Goal: Check status: Check status

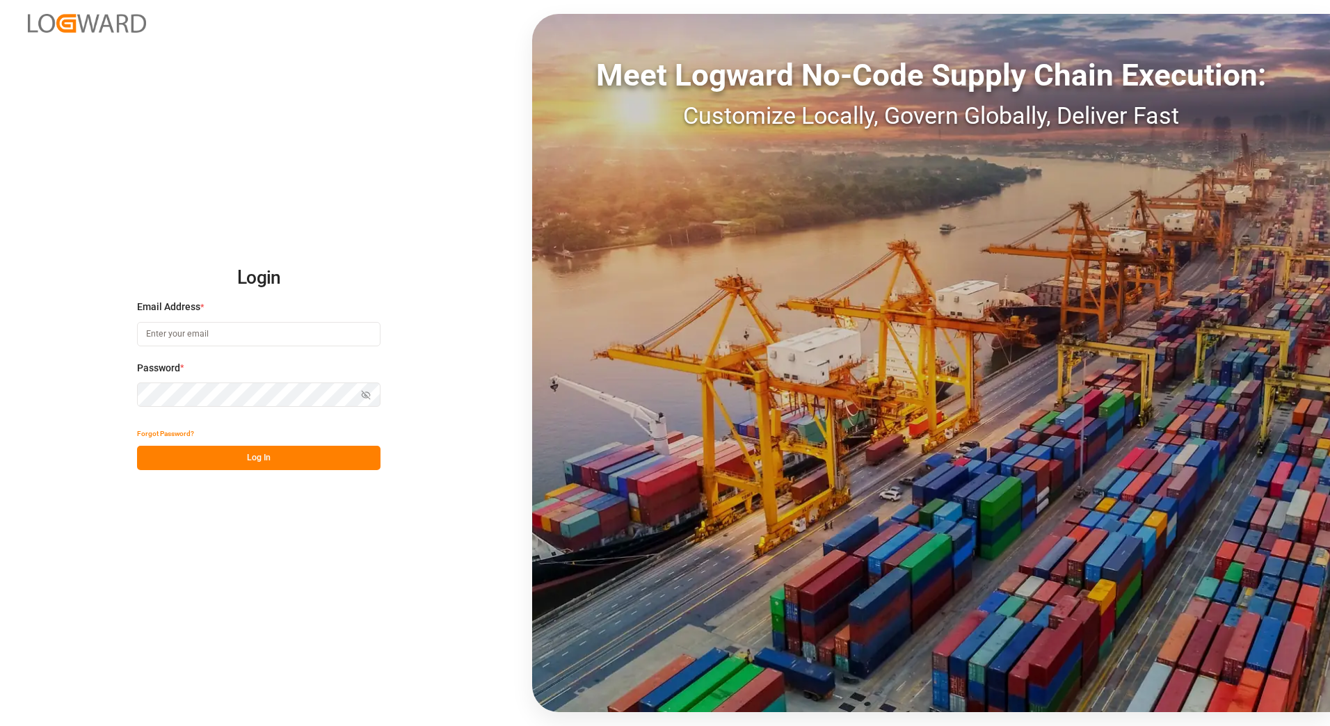
type input "[EMAIL_ADDRESS][PERSON_NAME][DOMAIN_NAME]"
click at [241, 461] on button "Log In" at bounding box center [259, 458] width 244 height 24
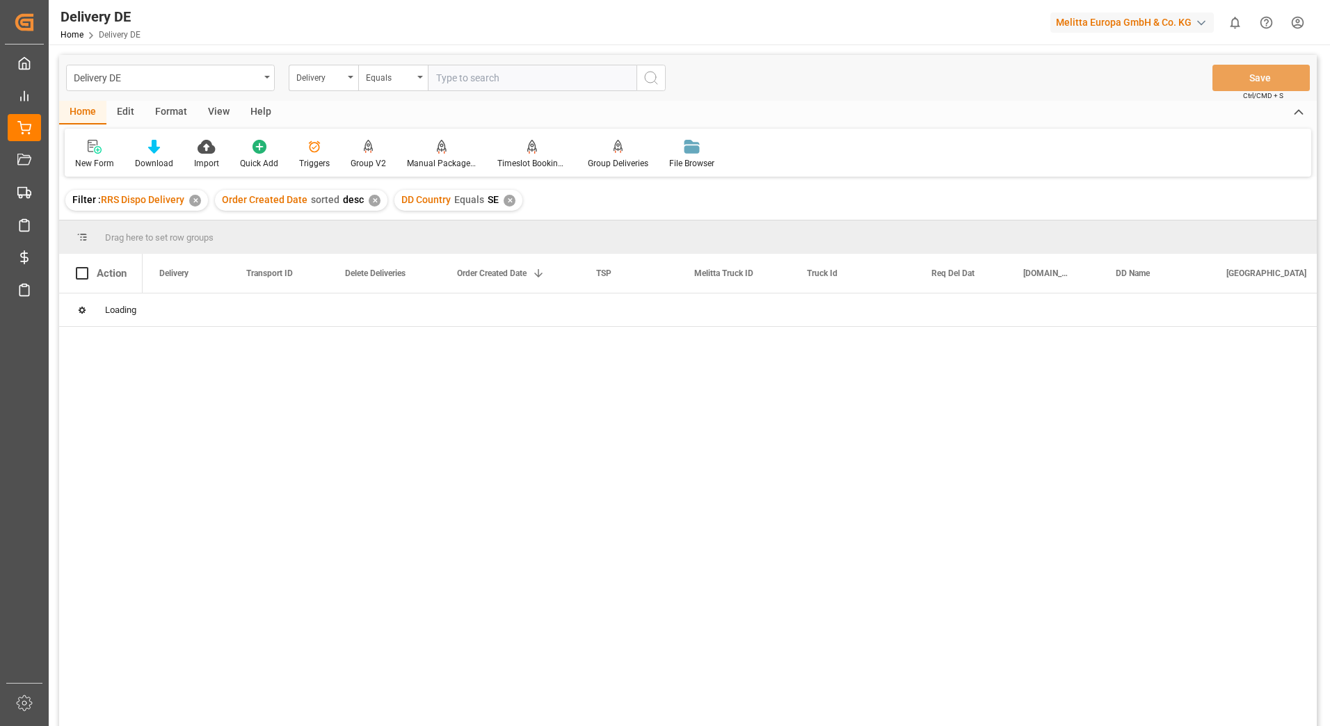
click at [198, 198] on div "✕" at bounding box center [195, 201] width 12 height 12
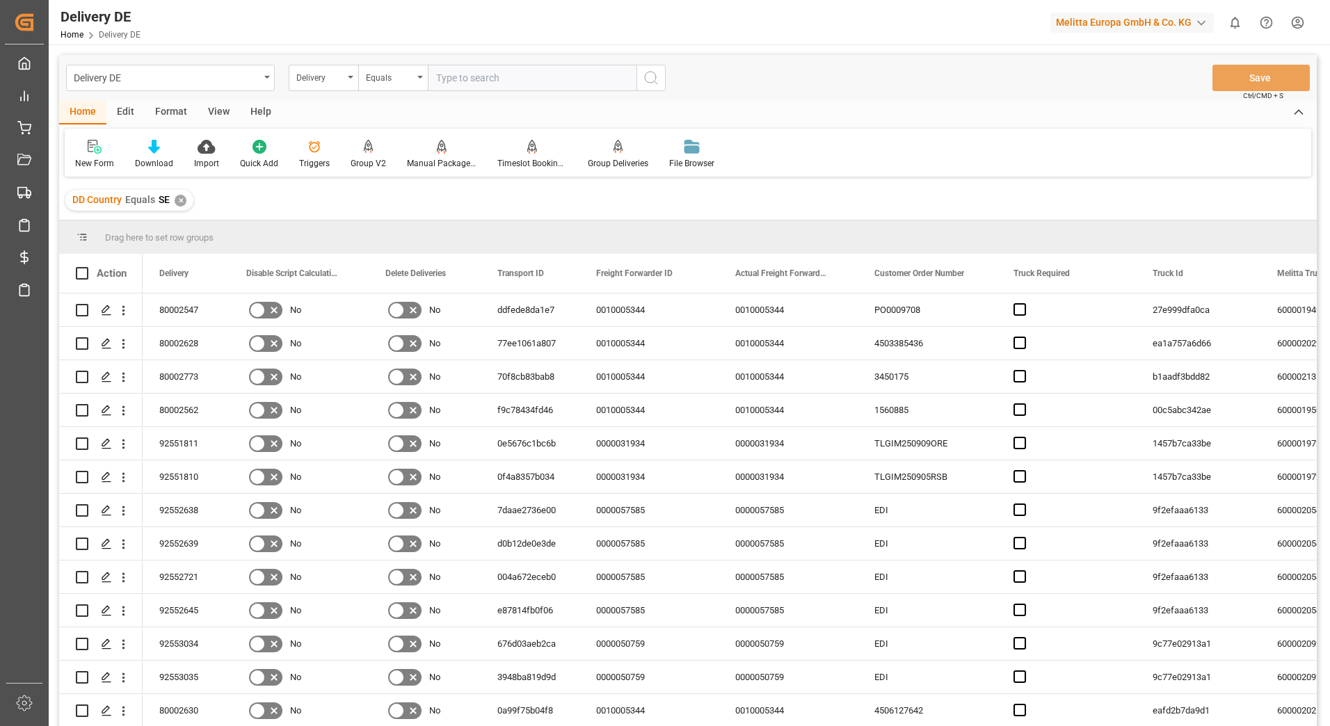
click at [486, 78] on input "text" at bounding box center [532, 78] width 209 height 26
type input "92553855"
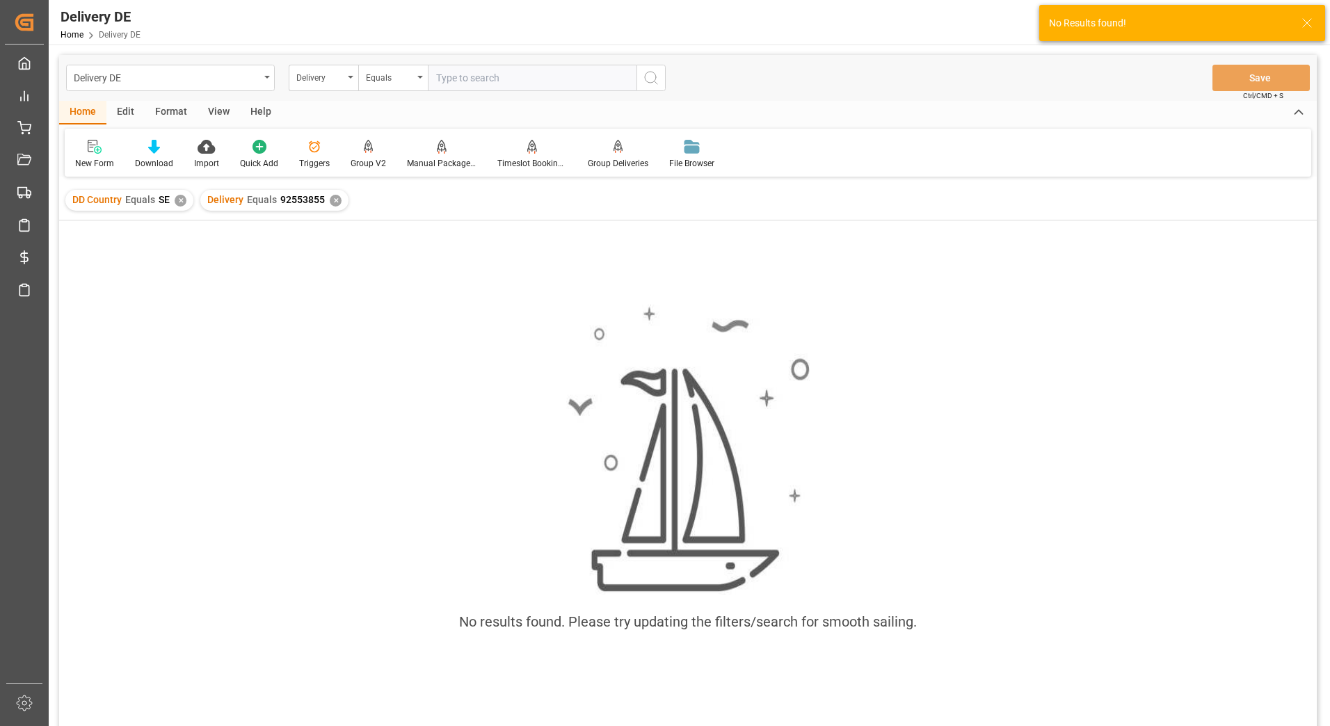
click at [181, 203] on div "✕" at bounding box center [181, 201] width 12 height 12
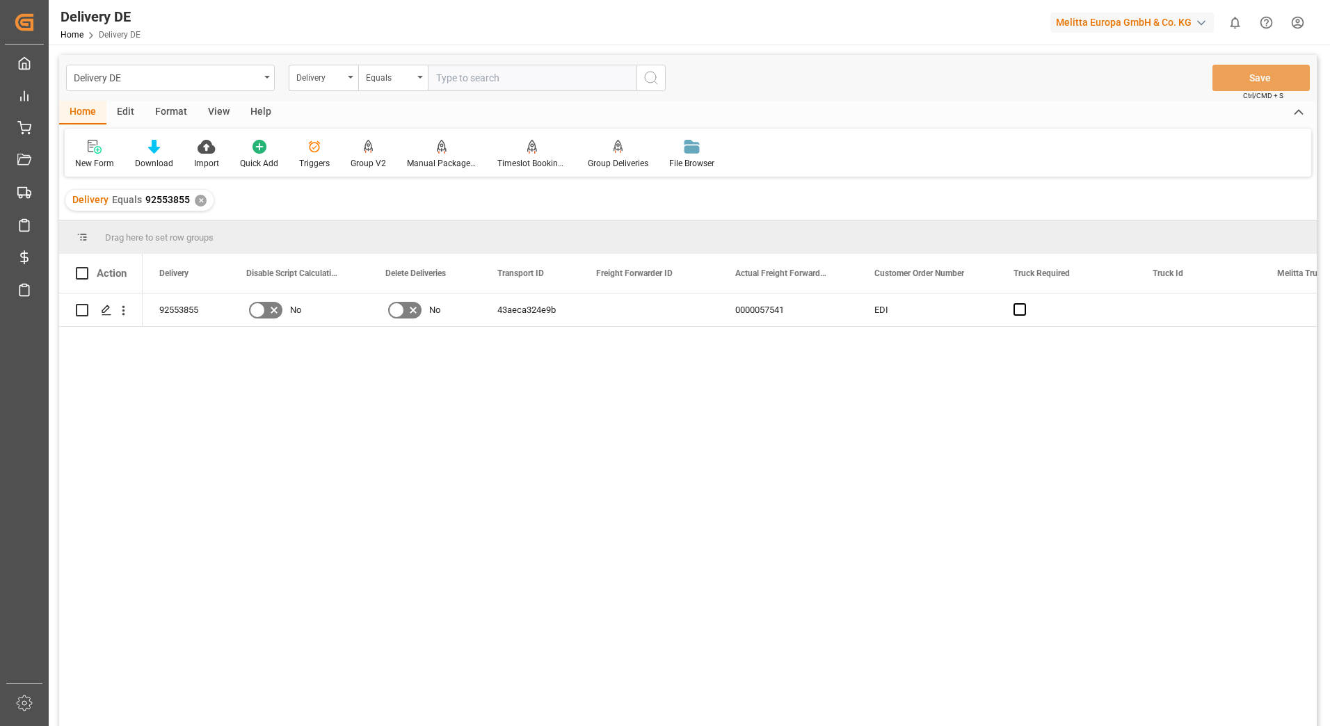
click at [202, 205] on div "Delivery Equals 92553855 ✕" at bounding box center [139, 200] width 148 height 21
click at [199, 202] on div "✕" at bounding box center [201, 201] width 12 height 12
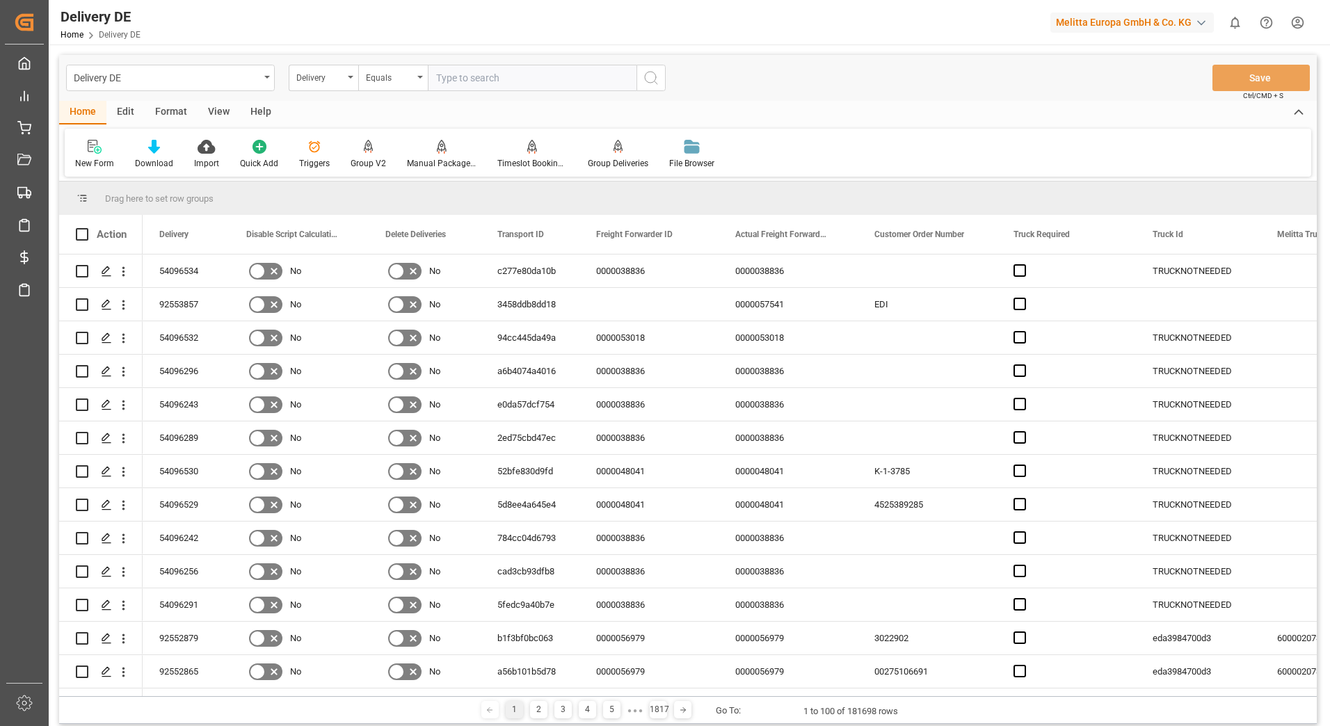
click at [544, 85] on input "text" at bounding box center [532, 78] width 209 height 26
type input "92553857"
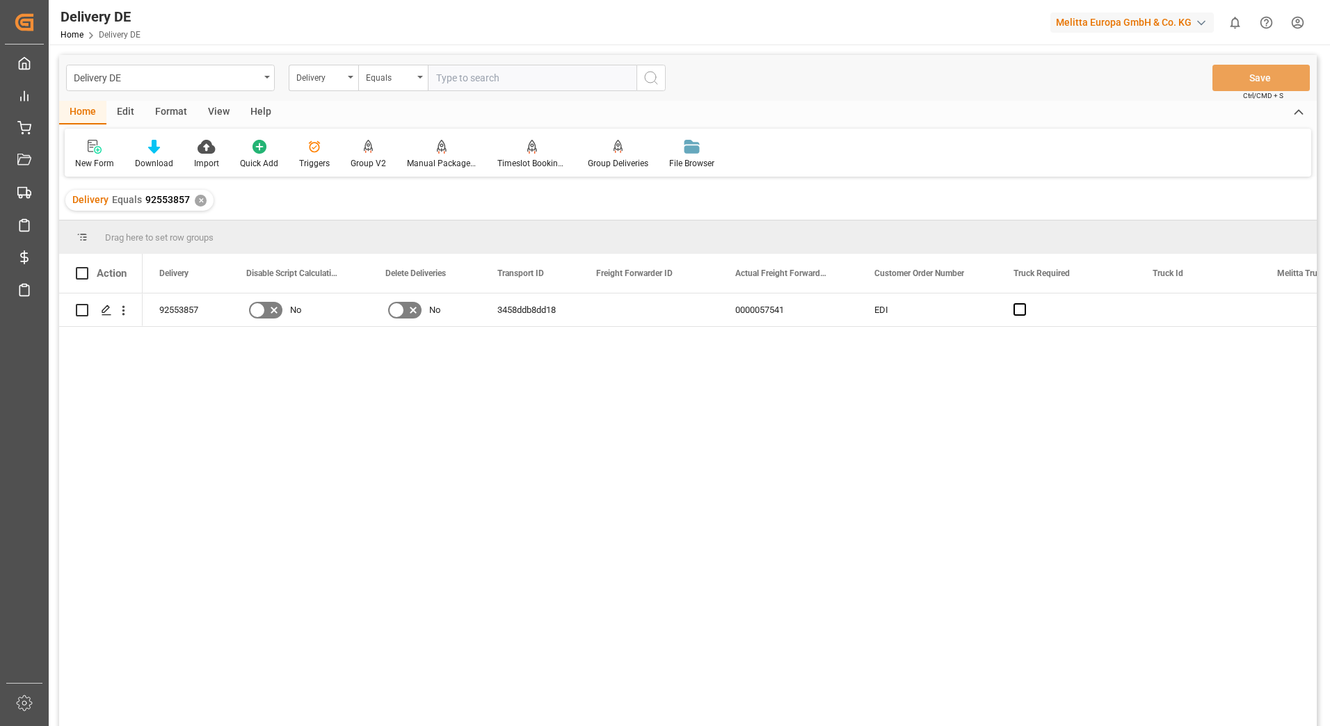
click at [201, 201] on div "✕" at bounding box center [201, 201] width 12 height 12
